Goal: Information Seeking & Learning: Compare options

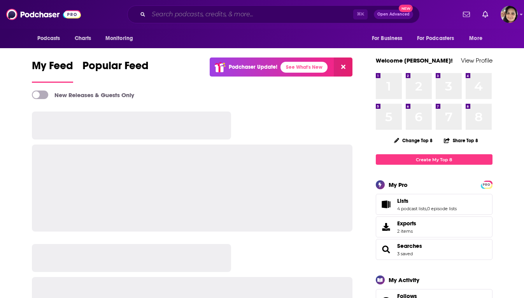
click at [236, 15] on input "Search podcasts, credits, & more..." at bounding box center [250, 14] width 204 height 12
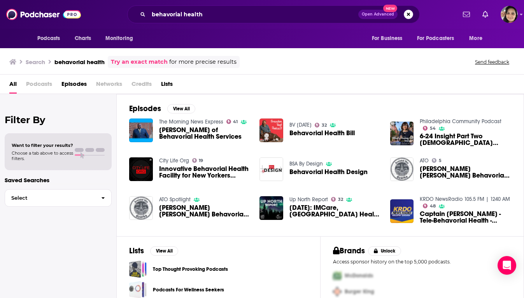
scroll to position [26, 0]
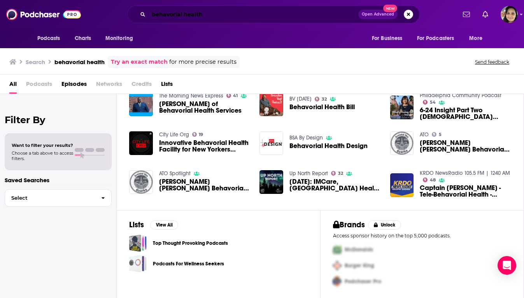
click at [213, 12] on input "behavorial health" at bounding box center [252, 14] width 209 height 12
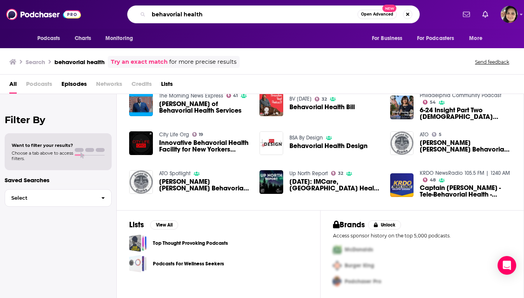
click at [213, 12] on input "behavorial health" at bounding box center [252, 14] width 209 height 12
paste input "Behavioral Health [DATE]"
type input "Behavioral Health [DATE]"
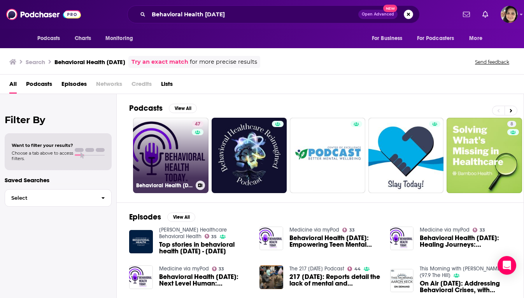
click at [159, 142] on link "47 Behavioral Health Today" at bounding box center [170, 155] width 75 height 75
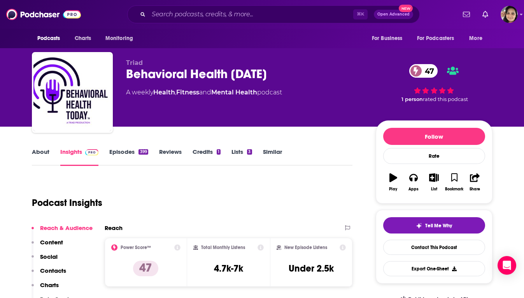
click at [47, 157] on link "About" at bounding box center [40, 157] width 17 height 18
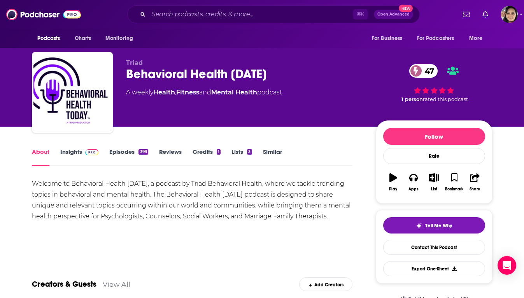
click at [267, 157] on link "Similar" at bounding box center [272, 157] width 19 height 18
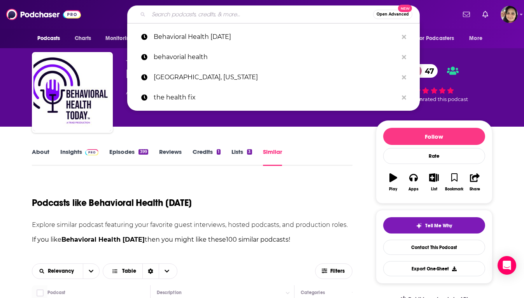
click at [190, 20] on input "Search podcasts, credits, & more..." at bounding box center [260, 14] width 224 height 12
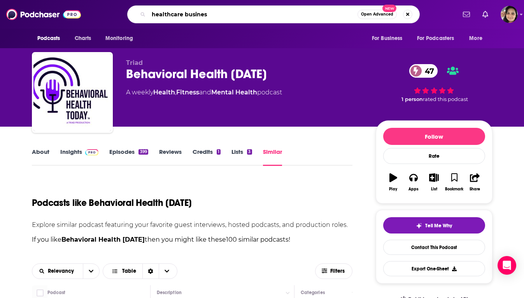
type input "healthcare business"
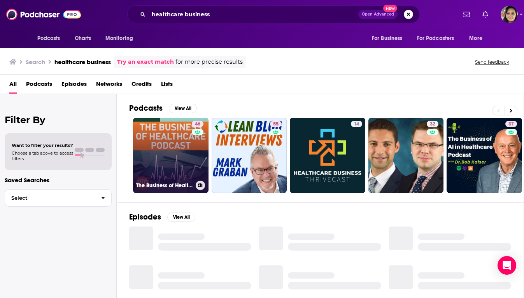
click at [149, 164] on link "46 The Business of Healthcare Podcast" at bounding box center [170, 155] width 75 height 75
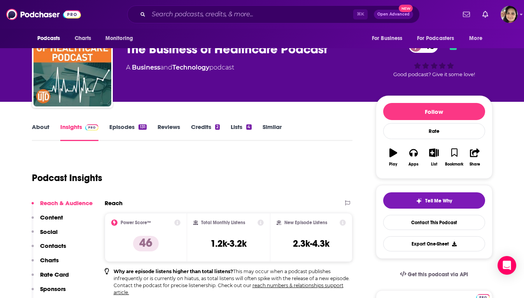
scroll to position [24, 0]
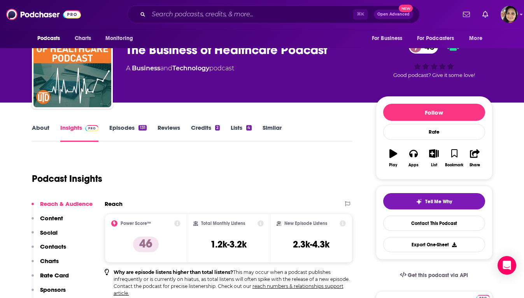
click at [131, 123] on div "About Insights Episodes 131 Reviews Credits 2 Lists 4 Similar" at bounding box center [192, 132] width 321 height 19
click at [128, 127] on link "Episodes 131" at bounding box center [127, 133] width 37 height 18
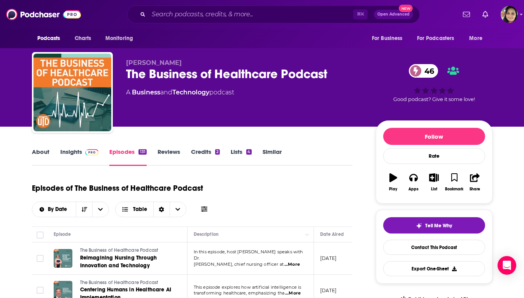
click at [37, 149] on link "About" at bounding box center [40, 157] width 17 height 18
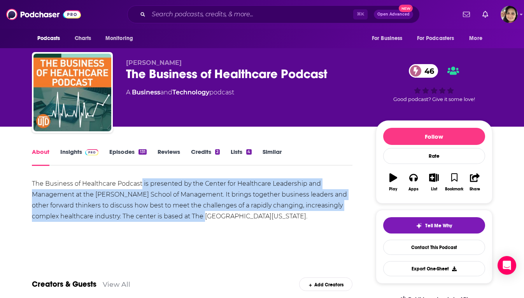
drag, startPoint x: 142, startPoint y: 188, endPoint x: 206, endPoint y: 221, distance: 72.3
click at [206, 221] on div "The Business of Healthcare Podcast is presented by the Center for Healthcare Le…" at bounding box center [192, 200] width 321 height 44
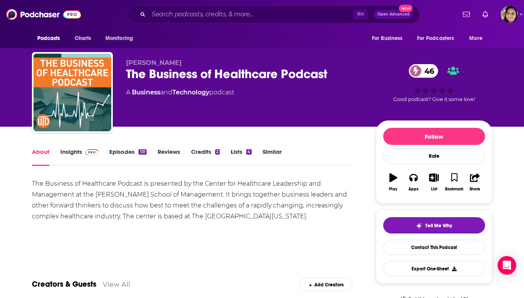
click at [271, 154] on link "Similar" at bounding box center [271, 157] width 19 height 18
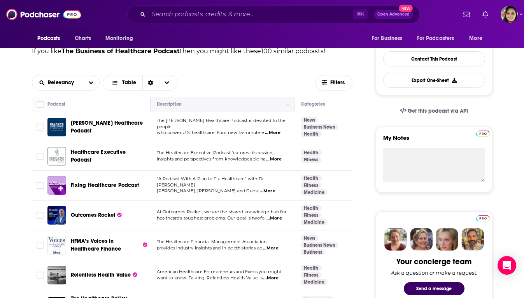
scroll to position [192, 0]
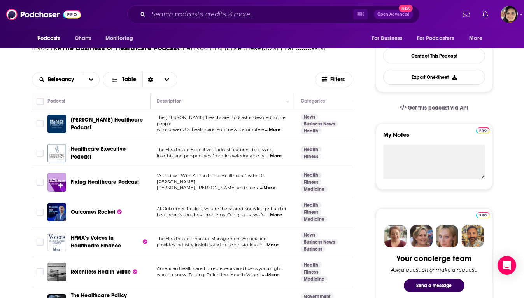
click at [275, 155] on span "...More" at bounding box center [274, 156] width 16 height 6
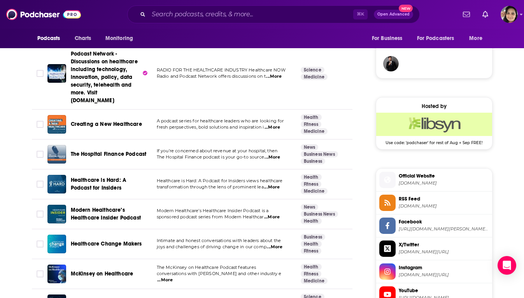
scroll to position [575, 0]
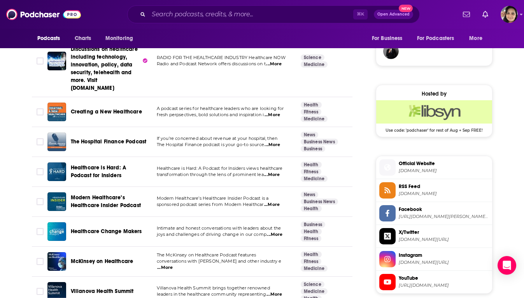
click at [272, 175] on span "...More" at bounding box center [272, 175] width 16 height 6
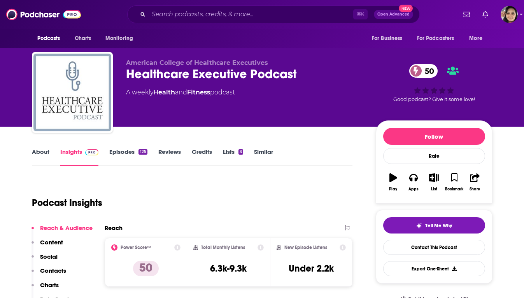
click at [129, 155] on link "Episodes 125" at bounding box center [128, 157] width 38 height 18
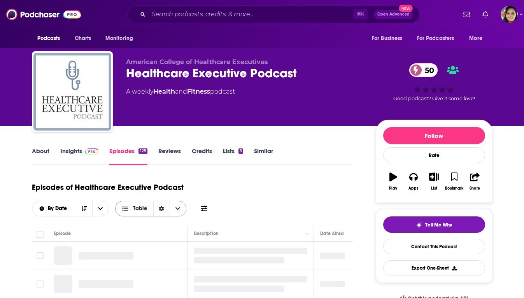
scroll to position [54, 0]
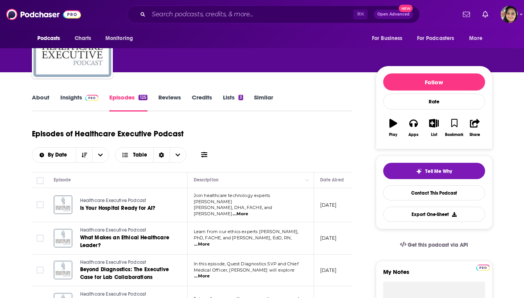
click at [44, 100] on link "About" at bounding box center [40, 103] width 17 height 18
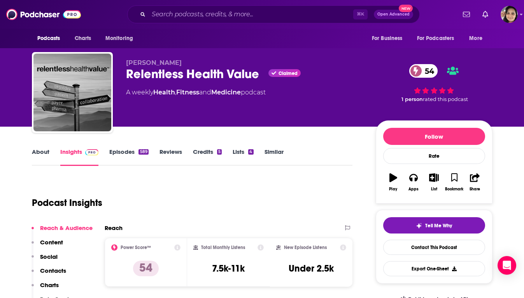
click at [37, 152] on link "About" at bounding box center [40, 157] width 17 height 18
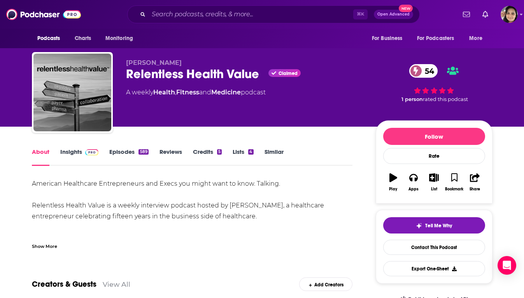
click at [126, 155] on link "Episodes 589" at bounding box center [128, 157] width 39 height 18
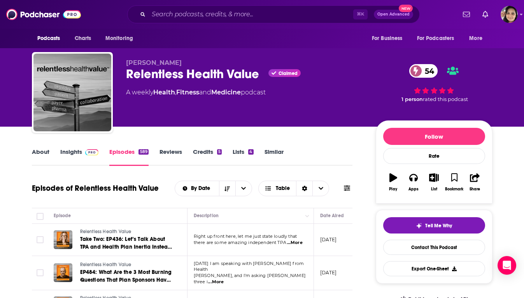
click at [39, 154] on link "About" at bounding box center [40, 157] width 17 height 18
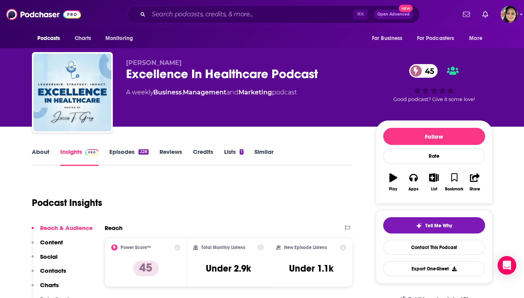
click at [48, 154] on link "About" at bounding box center [40, 157] width 17 height 18
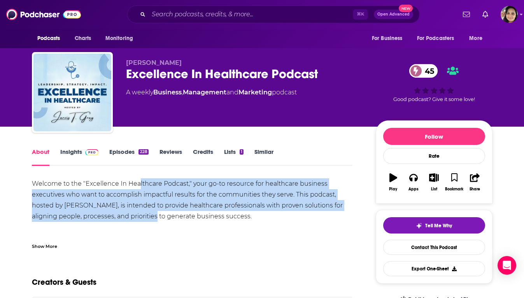
drag, startPoint x: 138, startPoint y: 184, endPoint x: 154, endPoint y: 217, distance: 36.3
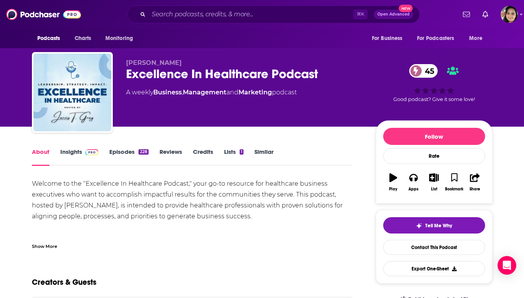
click at [125, 148] on link "Episodes 228" at bounding box center [128, 157] width 39 height 18
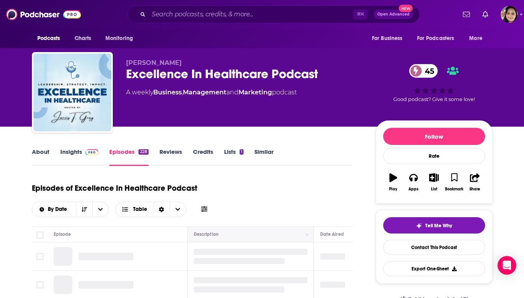
scroll to position [54, 0]
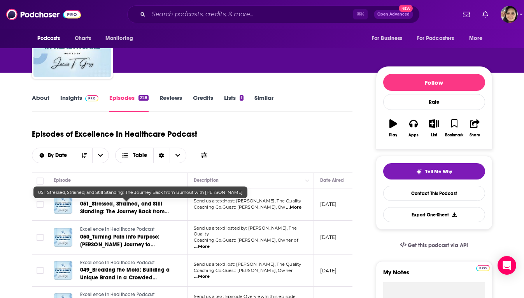
click at [40, 101] on link "About" at bounding box center [40, 103] width 17 height 18
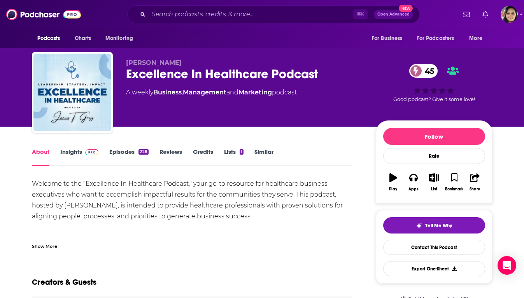
click at [242, 21] on div "⌘ K Open Advanced New" at bounding box center [273, 14] width 292 height 18
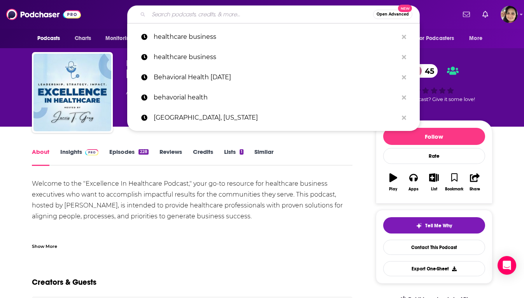
click at [238, 13] on input "Search podcasts, credits, & more..." at bounding box center [260, 14] width 224 height 12
paste input "Show Your Value with Lee Benson"
type input "Show Your Value with Lee Benson"
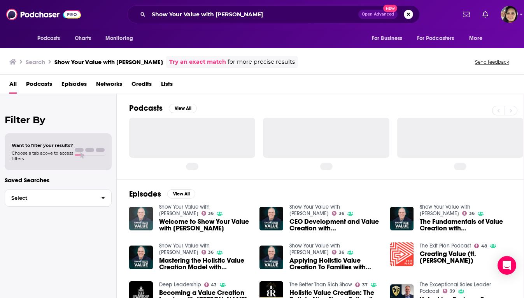
click at [149, 215] on img "Welcome to Show Your Value with Lee Benson" at bounding box center [141, 219] width 24 height 24
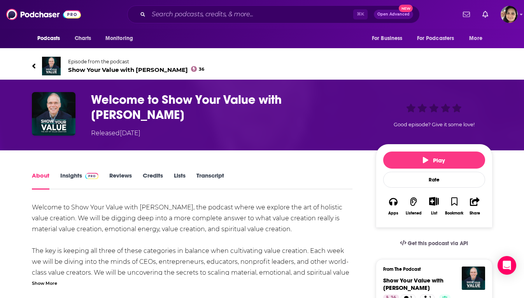
click at [65, 172] on link "Insights" at bounding box center [79, 181] width 38 height 18
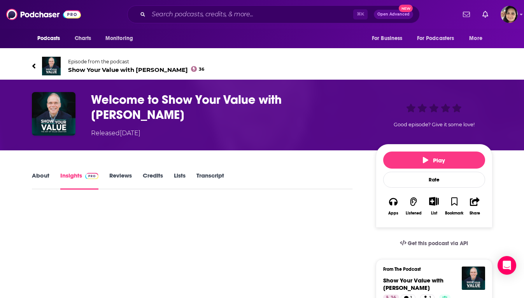
click at [132, 68] on span "Show Your Value with Lee Benson 36" at bounding box center [136, 69] width 136 height 7
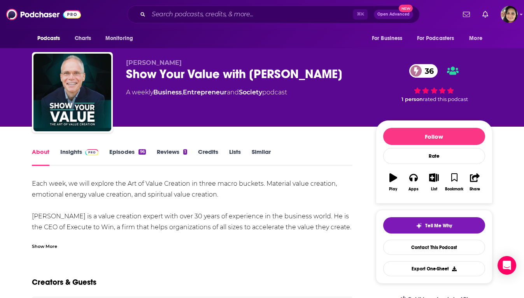
click at [52, 245] on div "Show More" at bounding box center [44, 245] width 25 height 7
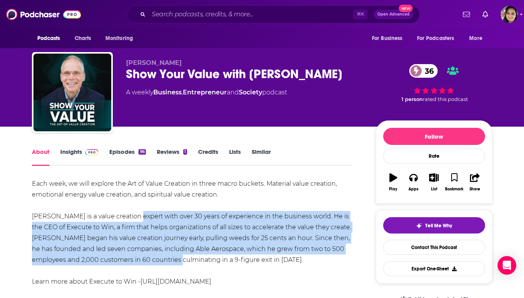
drag, startPoint x: 133, startPoint y: 216, endPoint x: 171, endPoint y: 264, distance: 61.2
click at [171, 264] on div "Each week, we will explore the Art of Value Creation in three macro buckets. Ma…" at bounding box center [192, 232] width 321 height 109
drag, startPoint x: 182, startPoint y: 265, endPoint x: 133, endPoint y: 212, distance: 72.6
click at [133, 212] on div "Each week, we will explore the Art of Value Creation in three macro buckets. Ma…" at bounding box center [192, 232] width 321 height 109
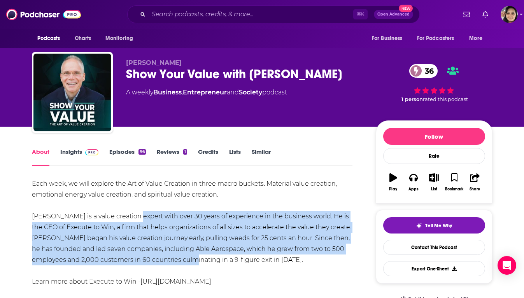
click at [133, 212] on div "Each week, we will explore the Art of Value Creation in three macro buckets. Ma…" at bounding box center [192, 232] width 321 height 109
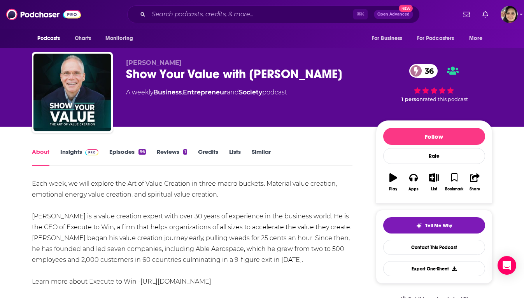
click at [119, 153] on link "Episodes 96" at bounding box center [127, 157] width 36 height 18
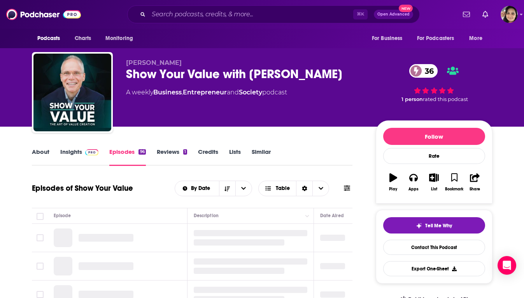
click at [75, 153] on link "Insights" at bounding box center [79, 157] width 38 height 18
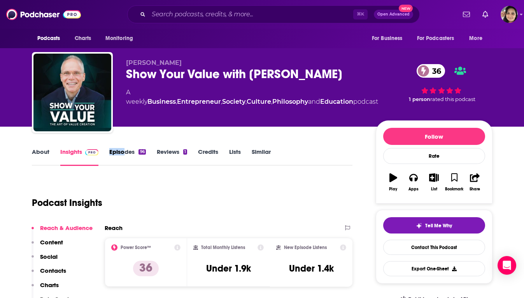
click at [125, 148] on div "About Insights Episodes 96 Reviews 1 Credits Lists Similar" at bounding box center [192, 156] width 321 height 19
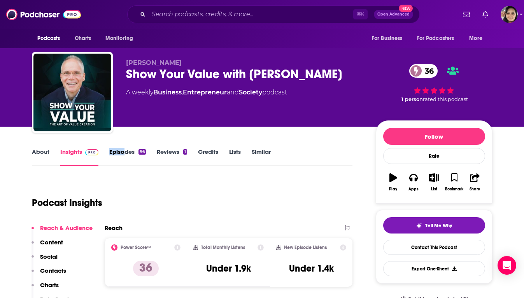
click at [128, 151] on link "Episodes 96" at bounding box center [127, 157] width 36 height 18
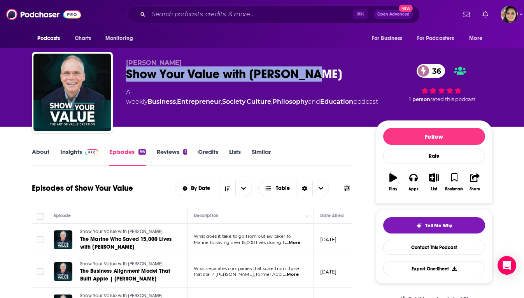
drag, startPoint x: 127, startPoint y: 72, endPoint x: 318, endPoint y: 80, distance: 191.8
click at [318, 80] on div "Show Your Value with Lee Benson 36" at bounding box center [252, 73] width 252 height 15
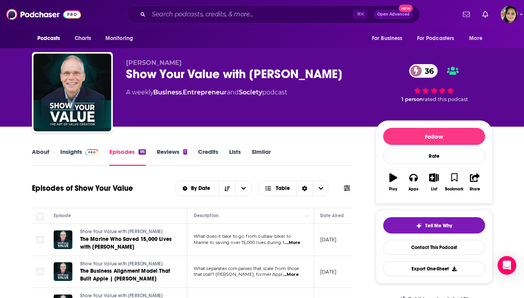
click at [170, 21] on div "⌘ K Open Advanced New" at bounding box center [273, 14] width 292 height 18
click at [170, 13] on input "Search podcasts, credits, & more..." at bounding box center [250, 14] width 204 height 12
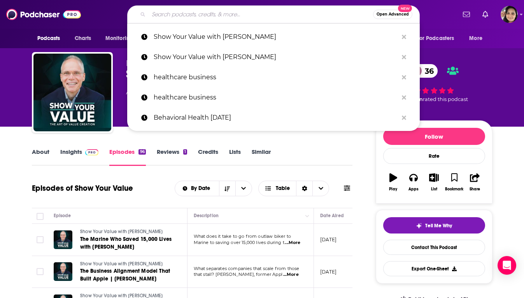
paste input "The Leadership Habit"
type input "The Leadership Habit"
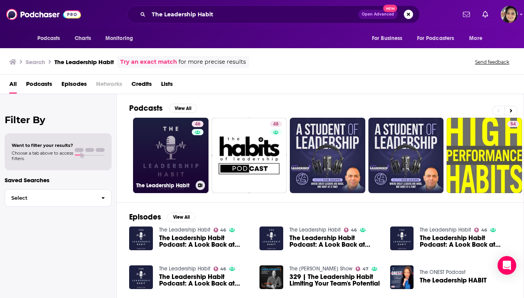
click at [182, 152] on link "46 The Leadership Habit" at bounding box center [170, 155] width 75 height 75
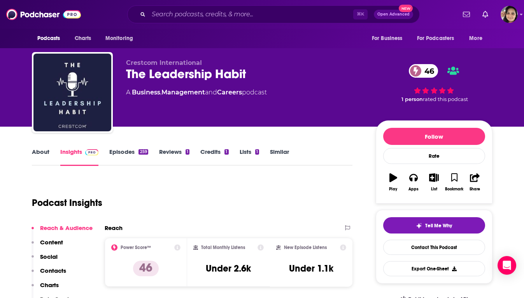
click at [39, 152] on link "About" at bounding box center [40, 157] width 17 height 18
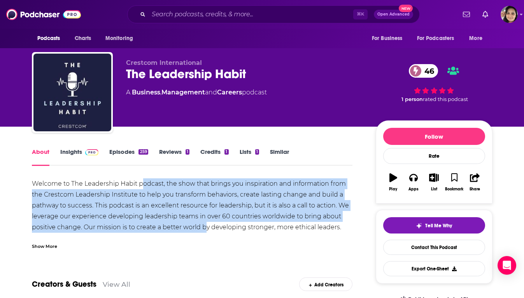
drag, startPoint x: 144, startPoint y: 186, endPoint x: 206, endPoint y: 228, distance: 74.7
click at [206, 228] on div "Welcome to The Leadership Habit podcast, the show that brings you inspiration a…" at bounding box center [192, 216] width 321 height 76
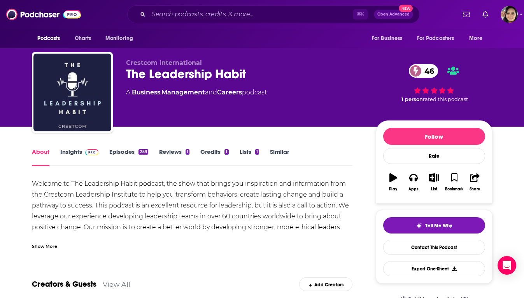
click at [50, 246] on div "Show More" at bounding box center [44, 245] width 25 height 7
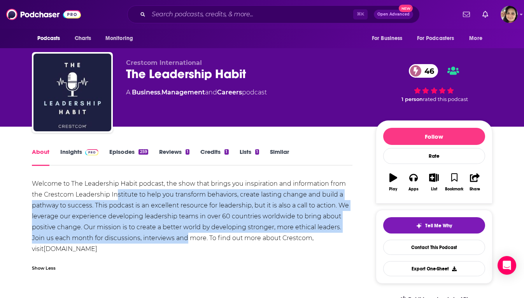
drag, startPoint x: 179, startPoint y: 237, endPoint x: 116, endPoint y: 192, distance: 77.7
click at [116, 192] on div "Welcome to The Leadership Habit podcast, the show that brings you inspiration a…" at bounding box center [192, 216] width 321 height 76
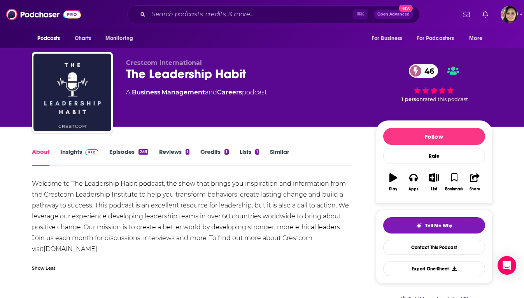
click at [66, 149] on link "Insights" at bounding box center [79, 157] width 38 height 18
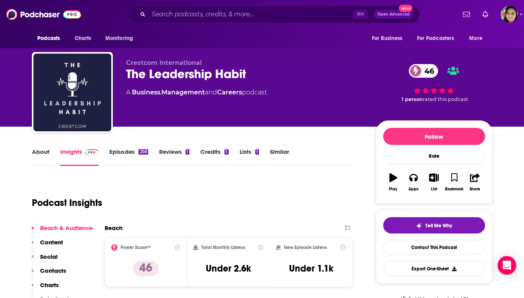
click at [115, 155] on link "Episodes 259" at bounding box center [128, 157] width 38 height 18
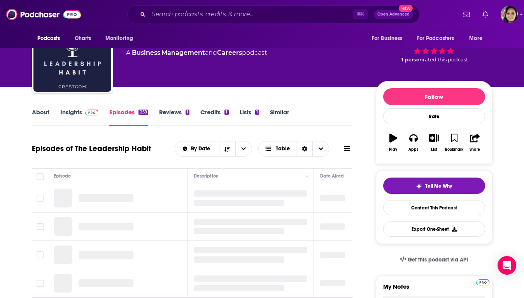
scroll to position [44, 0]
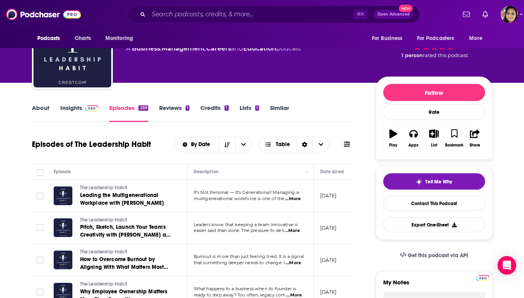
click at [294, 199] on span "...More" at bounding box center [293, 199] width 16 height 6
drag, startPoint x: 238, startPoint y: 230, endPoint x: 233, endPoint y: 213, distance: 17.5
click at [295, 232] on span "...More" at bounding box center [292, 231] width 16 height 6
click at [33, 234] on td at bounding box center [40, 228] width 16 height 32
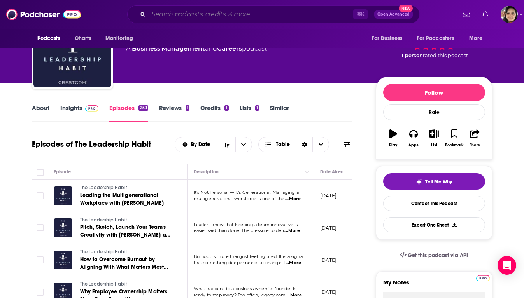
click at [196, 14] on input "Search podcasts, credits, & more..." at bounding box center [250, 14] width 204 height 12
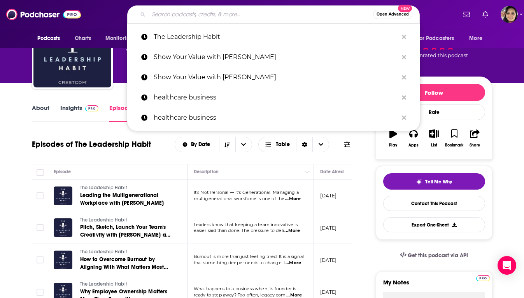
paste input "The Leadership Project"
type input "The Leadership Project"
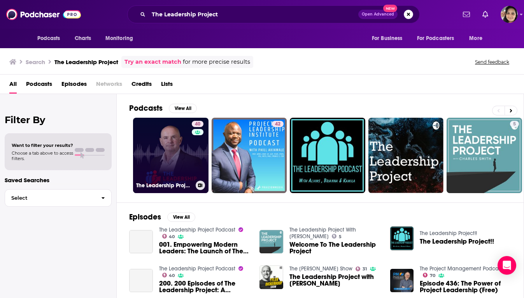
click at [175, 142] on link "40 The Leadership Project Podcast" at bounding box center [170, 155] width 75 height 75
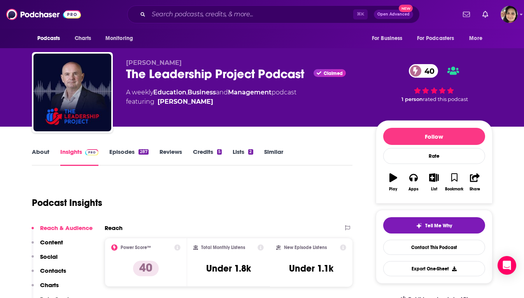
click at [127, 150] on link "Episodes 287" at bounding box center [128, 157] width 39 height 18
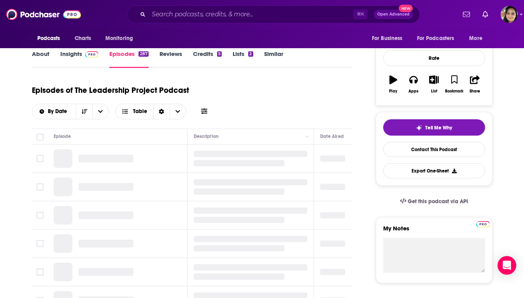
scroll to position [99, 0]
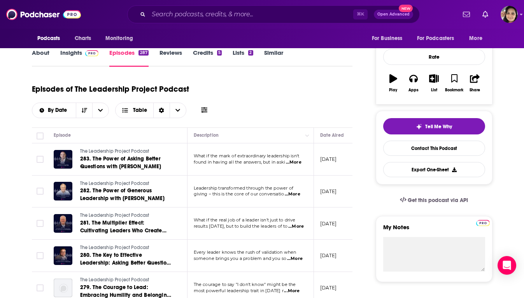
click at [302, 198] on td "Leadership transformed through the power of giving – this is the core of our co…" at bounding box center [250, 192] width 126 height 32
click at [301, 197] on p "giving – this is the core of our conversatio ...More" at bounding box center [250, 194] width 113 height 6
click at [295, 194] on span "...More" at bounding box center [293, 194] width 16 height 6
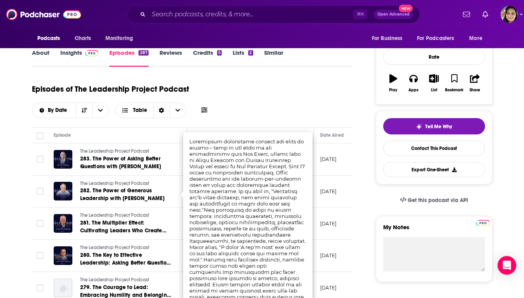
click at [260, 114] on div "Episodes of The Leadership Project Podcast By Date Table" at bounding box center [192, 98] width 321 height 39
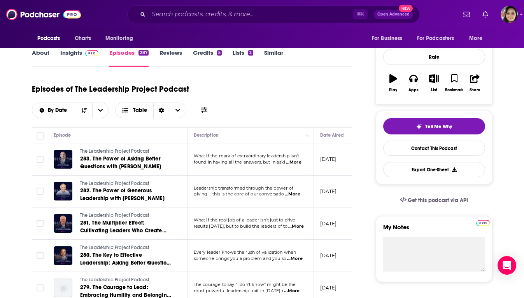
scroll to position [0, 0]
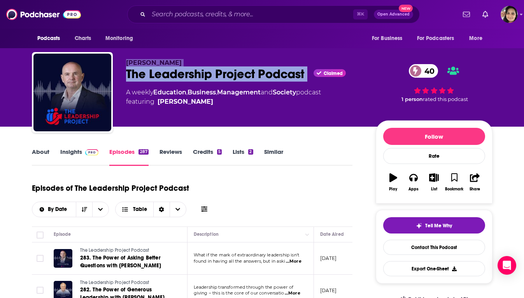
drag, startPoint x: 126, startPoint y: 61, endPoint x: 308, endPoint y: 73, distance: 182.3
click at [308, 73] on div "Mick Spiers The Leadership Project Podcast Claimed 40 A weekly Education , Busi…" at bounding box center [244, 90] width 237 height 62
copy div "Mick Spiers The Leadership Project Podcast"
click at [243, 11] on input "Search podcasts, credits, & more..." at bounding box center [250, 14] width 204 height 12
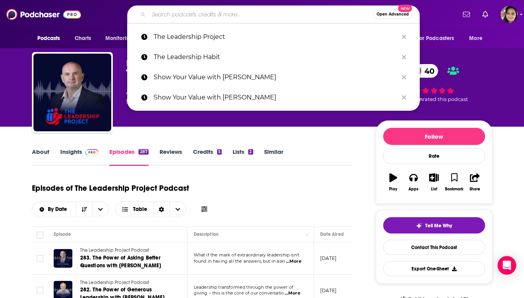
paste input "Intentional Leader with Cal Walters"
type input "Intentional Leader with Cal Walters"
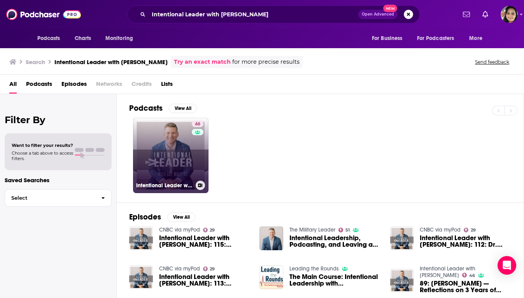
click at [156, 145] on link "46 Intentional Leader with Cal Walters" at bounding box center [170, 155] width 75 height 75
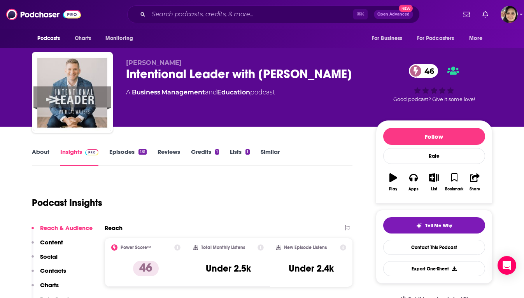
click at [38, 151] on link "About" at bounding box center [40, 157] width 17 height 18
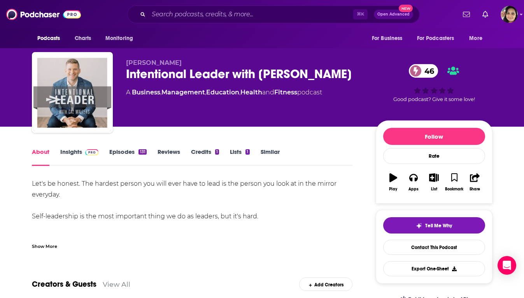
click at [48, 245] on div "Show More" at bounding box center [44, 245] width 25 height 7
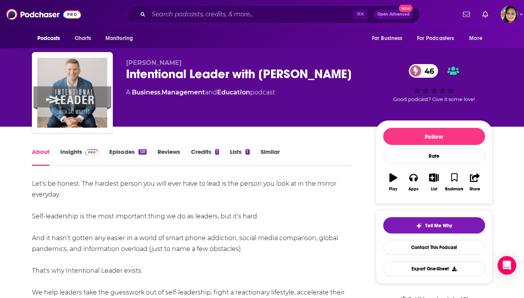
click at [65, 150] on link "Insights" at bounding box center [79, 157] width 38 height 18
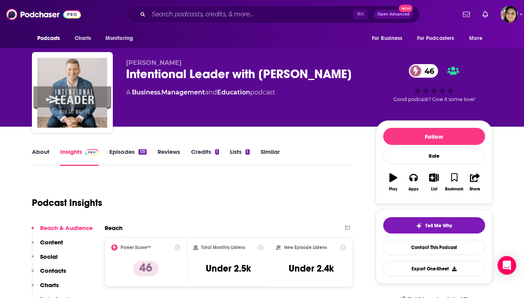
click at [44, 150] on link "About" at bounding box center [40, 157] width 17 height 18
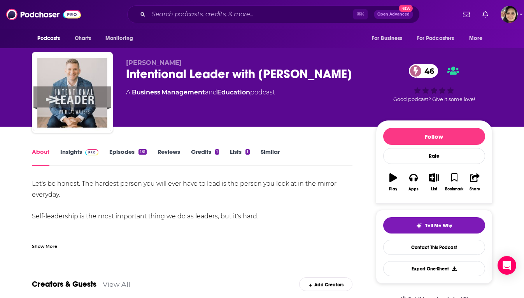
click at [48, 245] on div "Show More" at bounding box center [44, 245] width 25 height 7
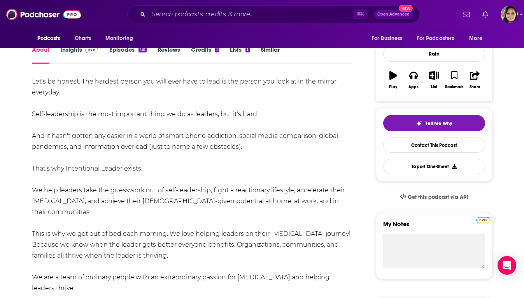
scroll to position [103, 0]
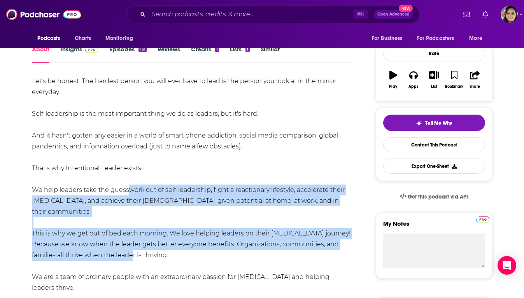
drag, startPoint x: 123, startPoint y: 190, endPoint x: 123, endPoint y: 247, distance: 56.4
click at [123, 247] on div "Let's be honest. The hardest person you will ever have to lead is the person yo…" at bounding box center [192, 277] width 321 height 403
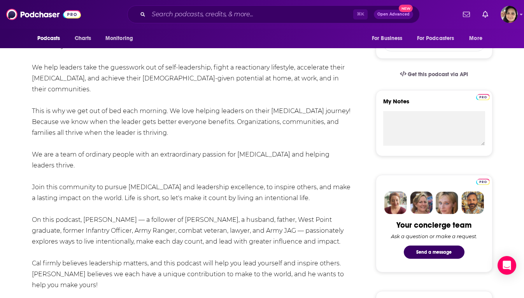
scroll to position [0, 0]
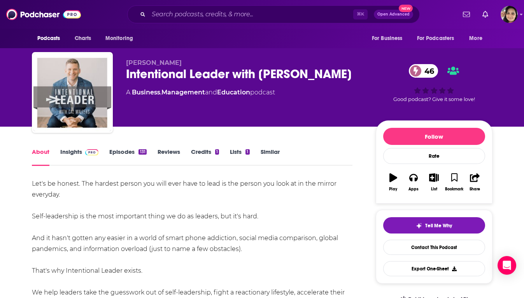
click at [118, 149] on link "Episodes 131" at bounding box center [127, 157] width 37 height 18
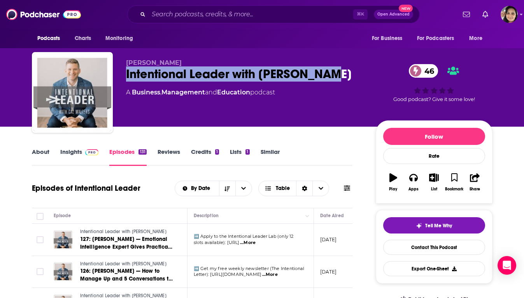
drag, startPoint x: 127, startPoint y: 74, endPoint x: 330, endPoint y: 79, distance: 203.7
click at [330, 79] on div "Intentional Leader with Cal Walters 46" at bounding box center [244, 73] width 237 height 15
copy h2 "Intentional Leader with Cal Walters"
click at [40, 156] on link "About" at bounding box center [40, 157] width 17 height 18
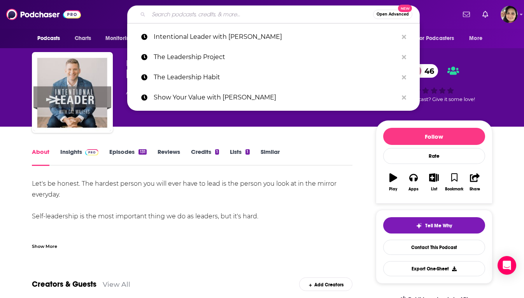
click at [243, 12] on input "Search podcasts, credits, & more..." at bounding box center [260, 14] width 224 height 12
paste input "Leadership BITES"
type input "Leadership BITES"
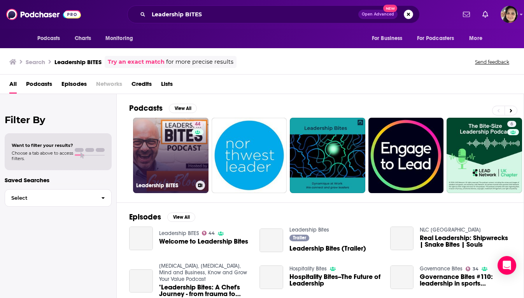
click at [178, 155] on link "44 Leadership BITES" at bounding box center [170, 155] width 75 height 75
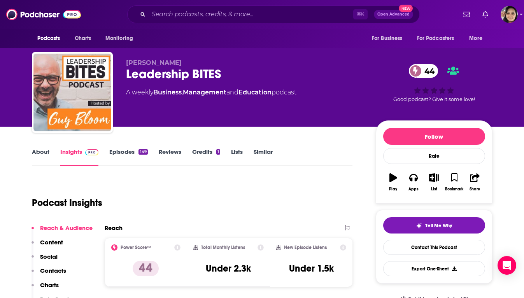
click at [39, 151] on link "About" at bounding box center [40, 157] width 17 height 18
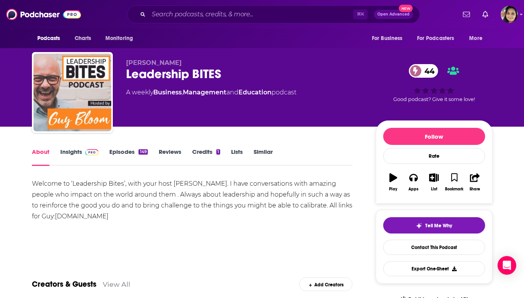
click at [119, 152] on link "Episodes 149" at bounding box center [128, 157] width 38 height 18
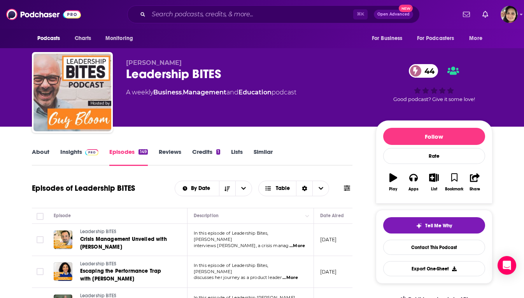
click at [68, 150] on link "Insights" at bounding box center [79, 157] width 38 height 18
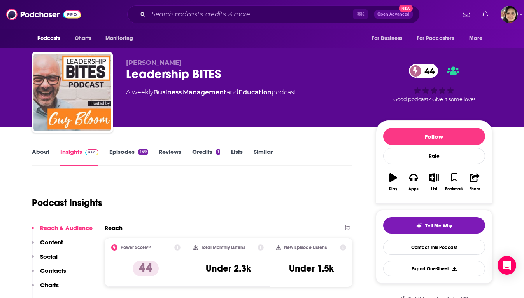
click at [37, 147] on div "About Insights Episodes 149 Reviews Credits 1 Lists Similar" at bounding box center [192, 156] width 321 height 19
click at [39, 150] on link "About" at bounding box center [40, 157] width 17 height 18
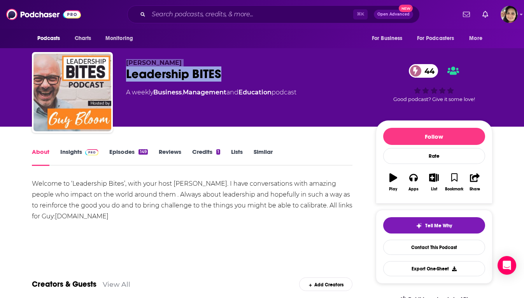
drag, startPoint x: 124, startPoint y: 63, endPoint x: 246, endPoint y: 72, distance: 122.3
click at [246, 72] on div "Guy Bloom Leadership BITES 44 A weekly Business , Management and Education podc…" at bounding box center [262, 94] width 460 height 84
copy div "Guy Bloom Leadership BITES"
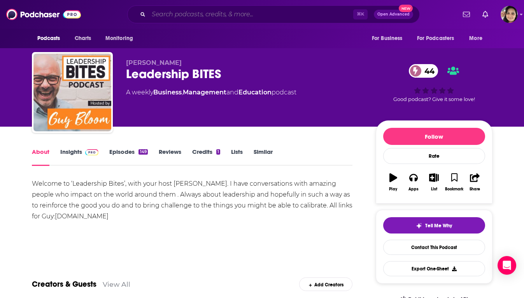
click at [274, 12] on input "Search podcasts, credits, & more..." at bounding box center [250, 14] width 204 height 12
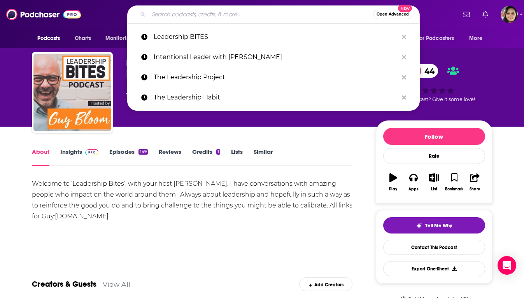
paste input "GO4CEO"
type input "GO4CEO"
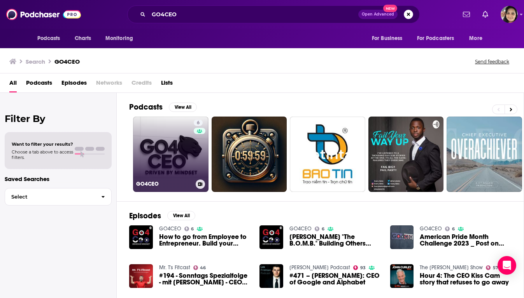
click at [158, 154] on link "6 GO4CEO" at bounding box center [170, 154] width 75 height 75
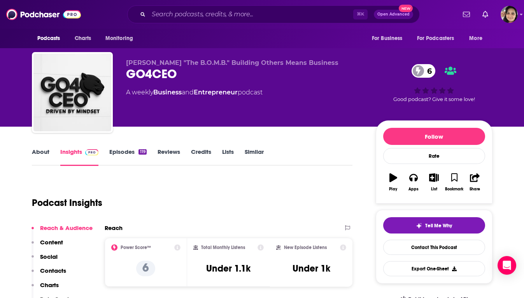
click at [126, 152] on link "Episodes 119" at bounding box center [127, 157] width 37 height 18
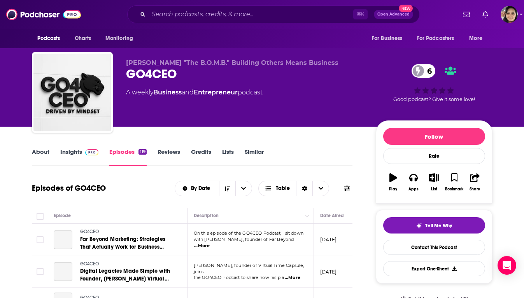
click at [209, 243] on span "...More" at bounding box center [202, 246] width 16 height 6
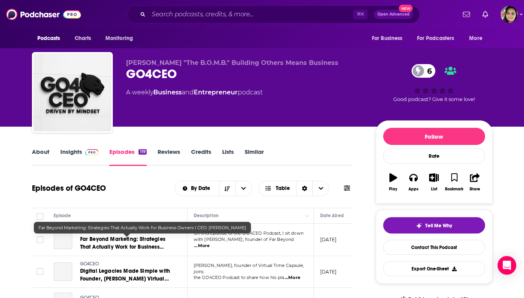
scroll to position [91, 0]
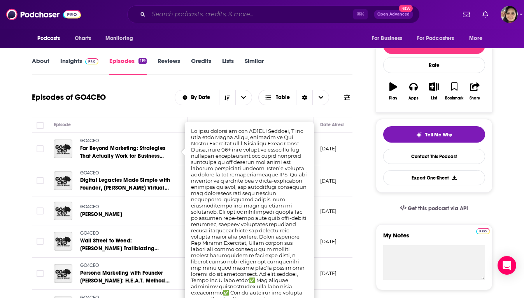
click at [204, 10] on input "Search podcasts, credits, & more..." at bounding box center [250, 14] width 204 height 12
paste input "Bold Business"
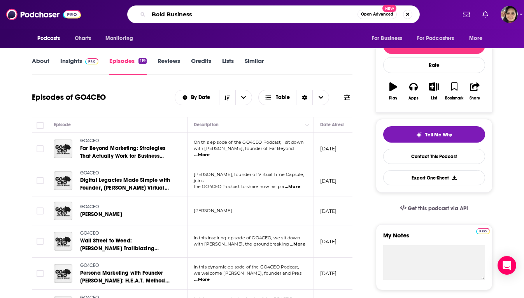
type input "Bold Business"
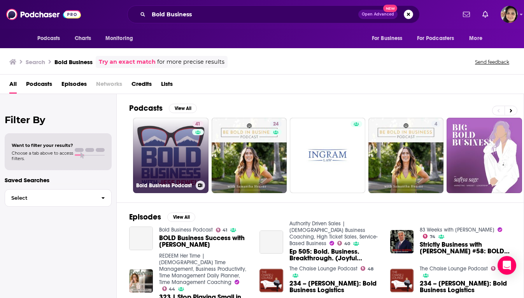
click at [161, 148] on link "41 Bold Business Podcast" at bounding box center [170, 155] width 75 height 75
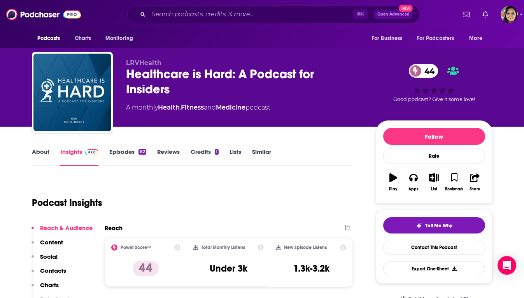
click at [40, 149] on link "About" at bounding box center [40, 157] width 17 height 18
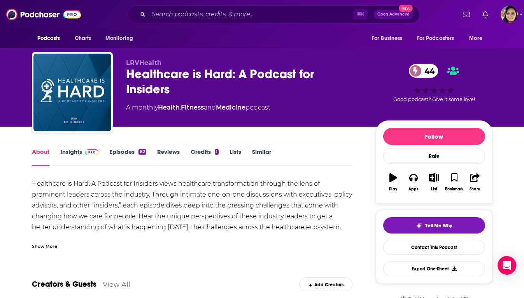
click at [115, 151] on link "Episodes 82" at bounding box center [127, 157] width 37 height 18
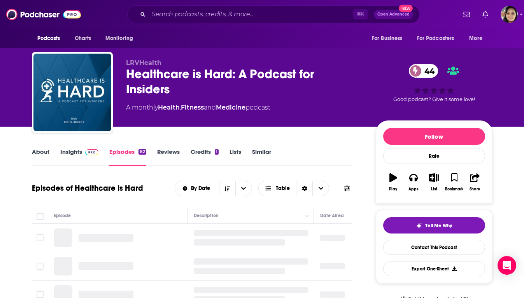
scroll to position [66, 0]
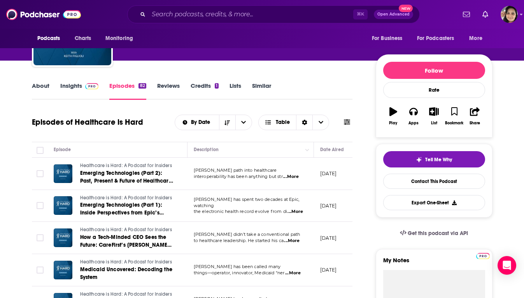
click at [46, 85] on link "About" at bounding box center [40, 91] width 17 height 18
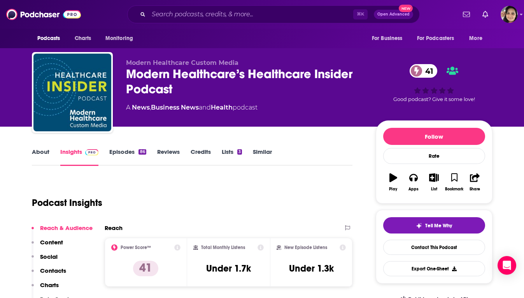
click at [122, 153] on link "Episodes 86" at bounding box center [127, 157] width 37 height 18
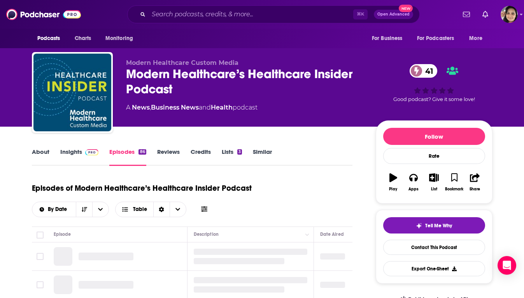
scroll to position [68, 0]
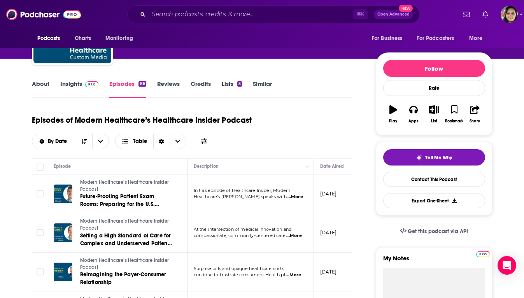
click at [296, 198] on span "...More" at bounding box center [295, 197] width 16 height 6
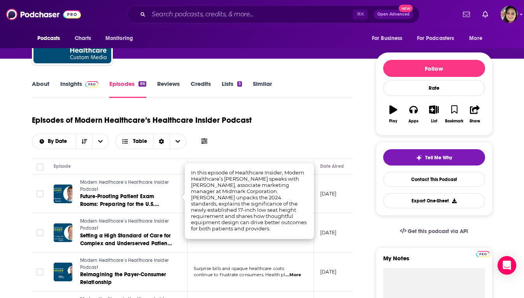
click at [39, 85] on link "About" at bounding box center [40, 89] width 17 height 18
